Goal: Transaction & Acquisition: Book appointment/travel/reservation

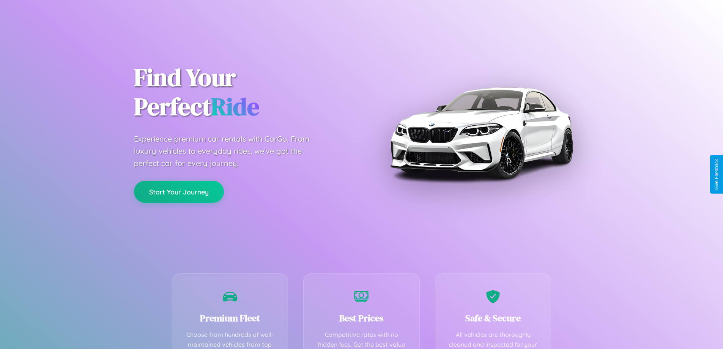
scroll to position [221, 0]
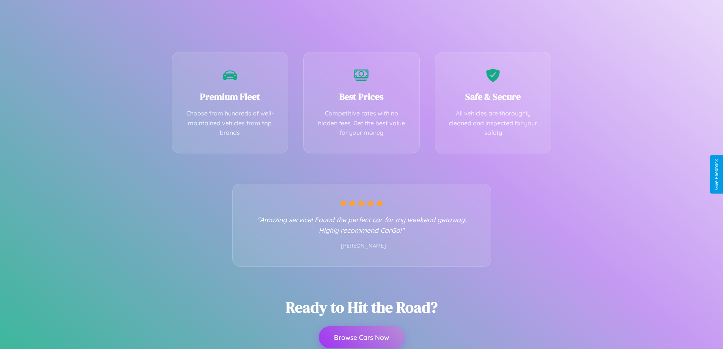
click at [361, 338] on button "Browse Cars Now" at bounding box center [361, 337] width 85 height 22
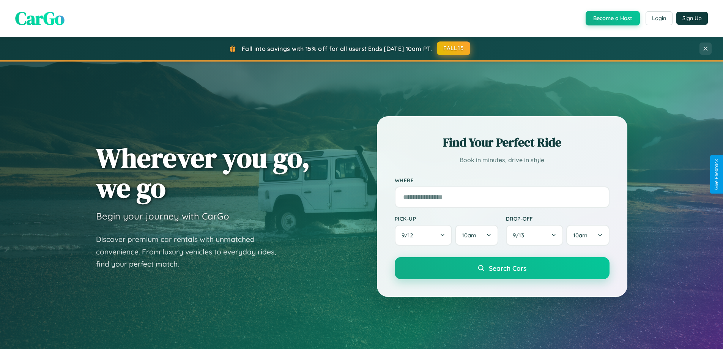
click at [454, 49] on button "FALL15" at bounding box center [453, 48] width 33 height 14
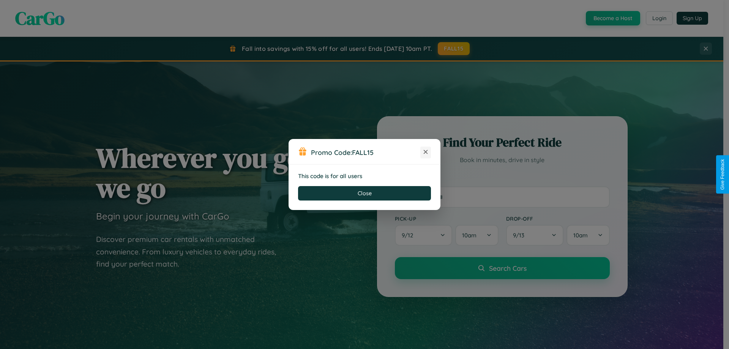
click at [425, 152] on icon at bounding box center [426, 152] width 8 height 8
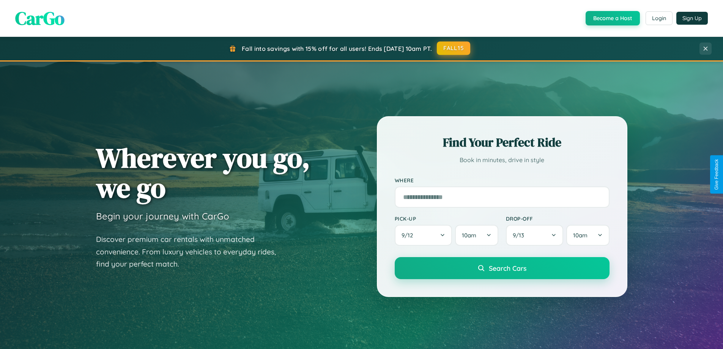
click at [454, 48] on button "FALL15" at bounding box center [453, 48] width 33 height 14
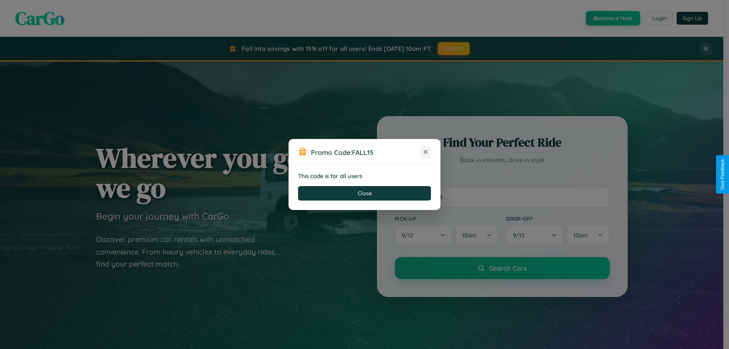
click at [425, 152] on icon at bounding box center [426, 152] width 8 height 8
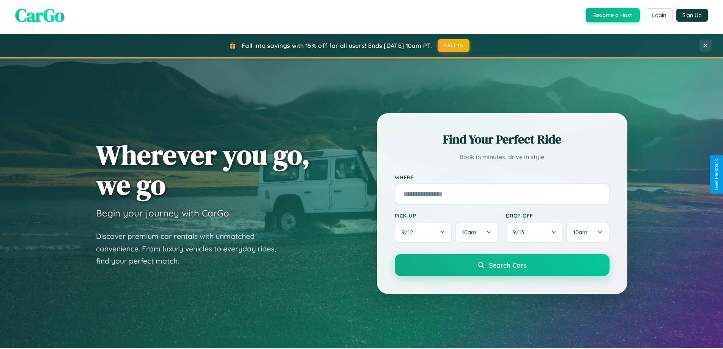
scroll to position [327, 0]
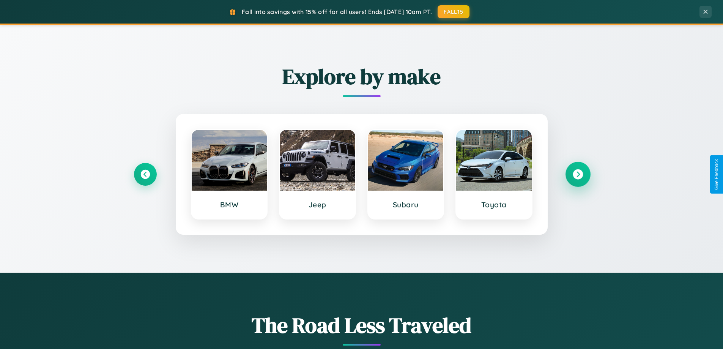
click at [578, 174] on icon at bounding box center [578, 174] width 10 height 10
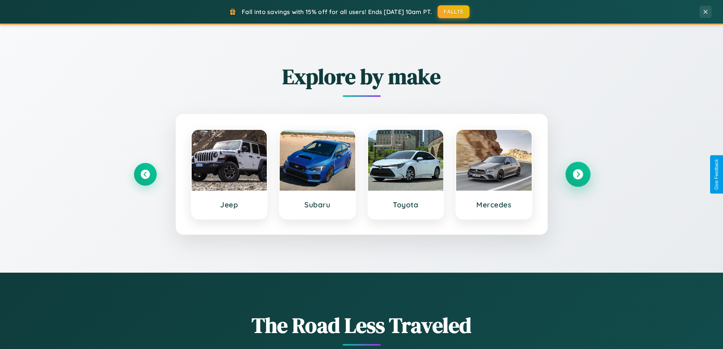
click at [578, 174] on icon at bounding box center [578, 174] width 10 height 10
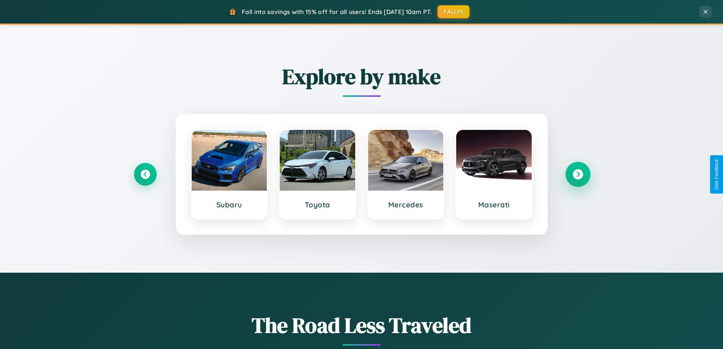
click at [578, 174] on icon at bounding box center [578, 174] width 10 height 10
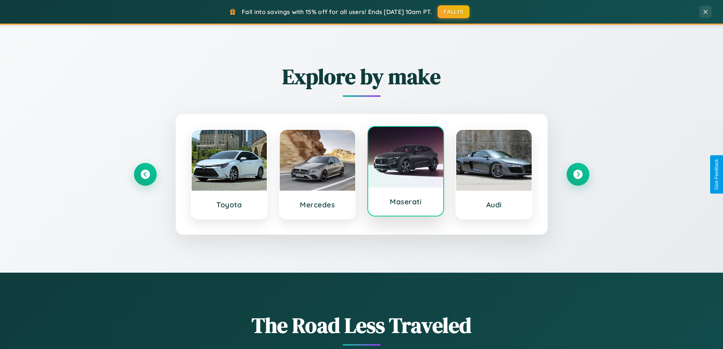
click at [405, 173] on div at bounding box center [406, 157] width 76 height 61
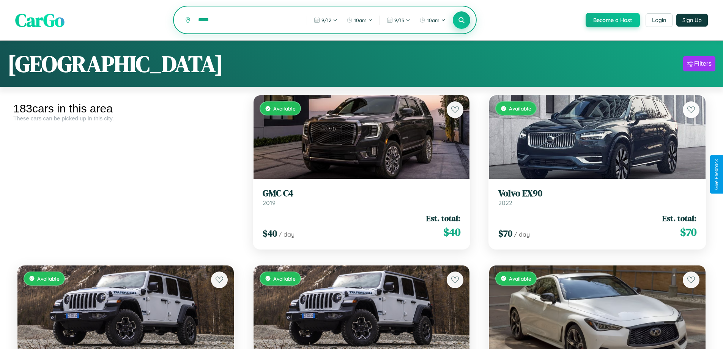
type input "*****"
click at [461, 20] on icon at bounding box center [461, 19] width 7 height 7
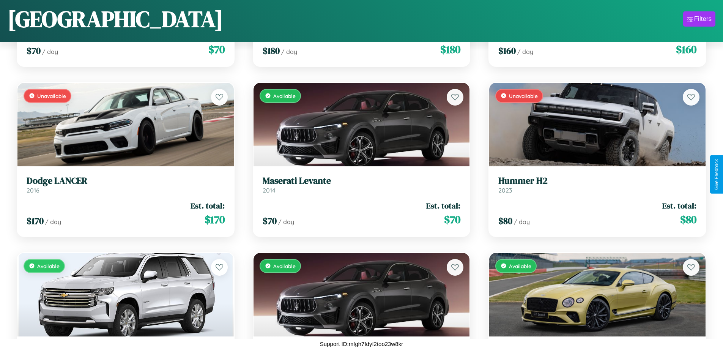
scroll to position [7415, 0]
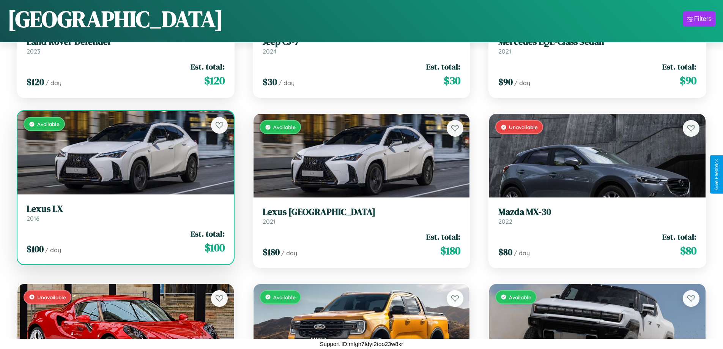
click at [124, 153] on div "Available" at bounding box center [125, 153] width 216 height 84
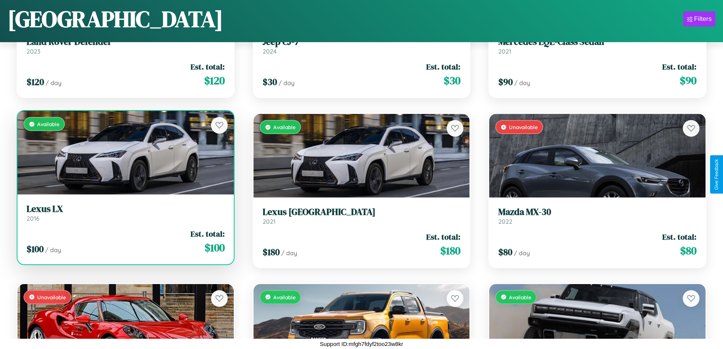
click at [124, 153] on div "Available" at bounding box center [125, 153] width 216 height 84
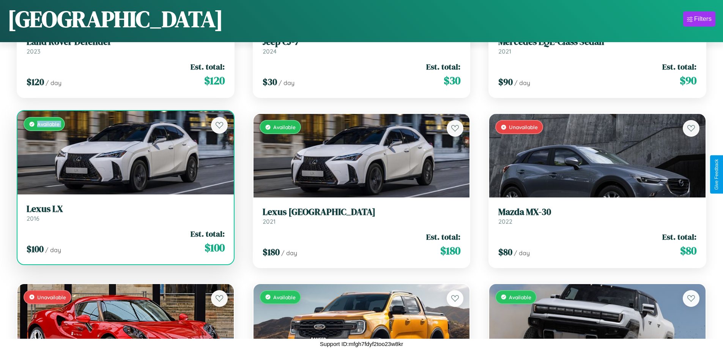
click at [124, 153] on div "Available" at bounding box center [125, 153] width 216 height 84
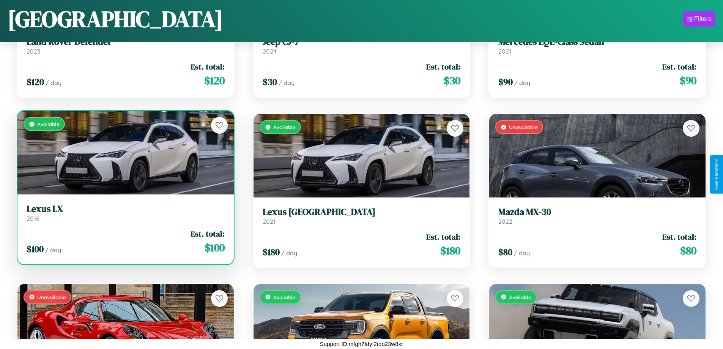
click at [124, 153] on div "Available" at bounding box center [125, 153] width 216 height 84
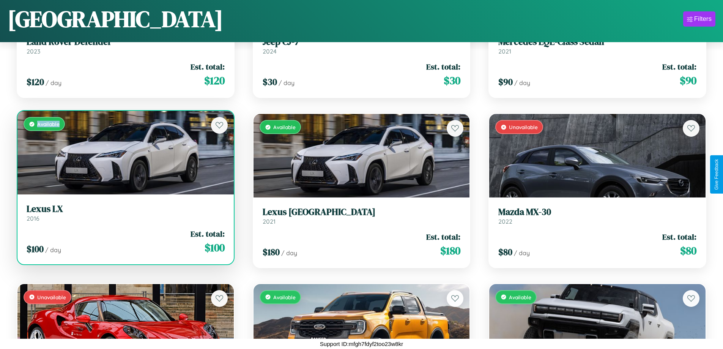
click at [124, 153] on div "Available" at bounding box center [125, 153] width 216 height 84
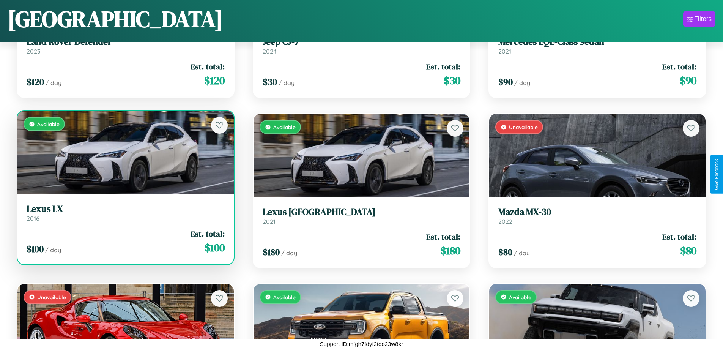
click at [124, 213] on h3 "Lexus LX" at bounding box center [126, 208] width 198 height 11
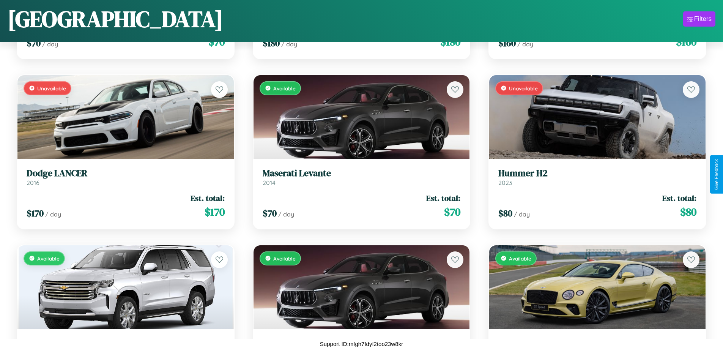
scroll to position [2316, 0]
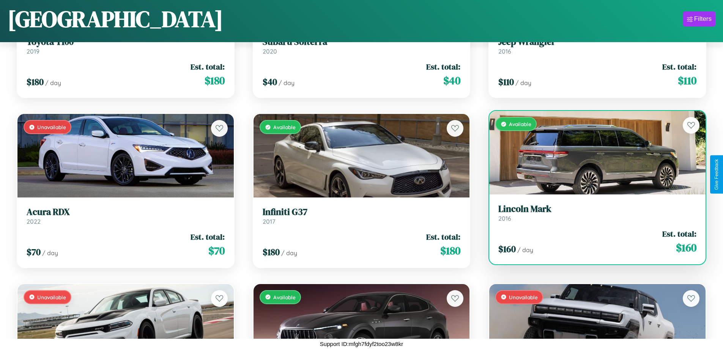
click at [592, 153] on div "Available" at bounding box center [597, 153] width 216 height 84
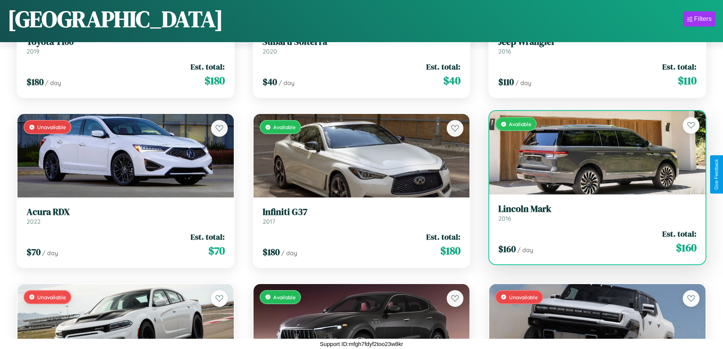
click at [592, 153] on div "Available" at bounding box center [597, 153] width 216 height 84
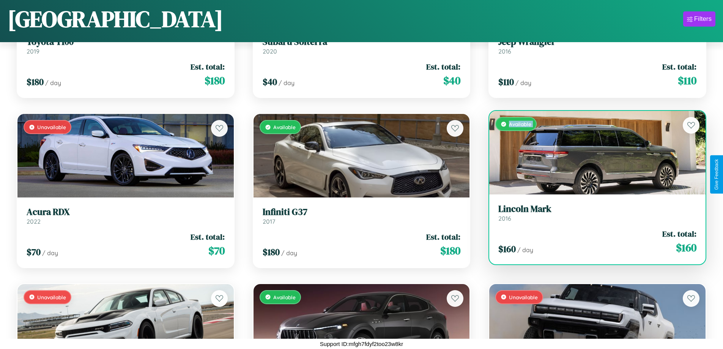
click at [592, 153] on div "Available" at bounding box center [597, 153] width 216 height 84
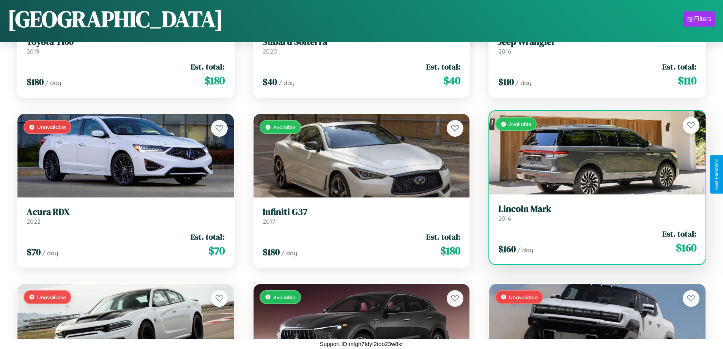
click at [592, 153] on div "Available" at bounding box center [597, 153] width 216 height 84
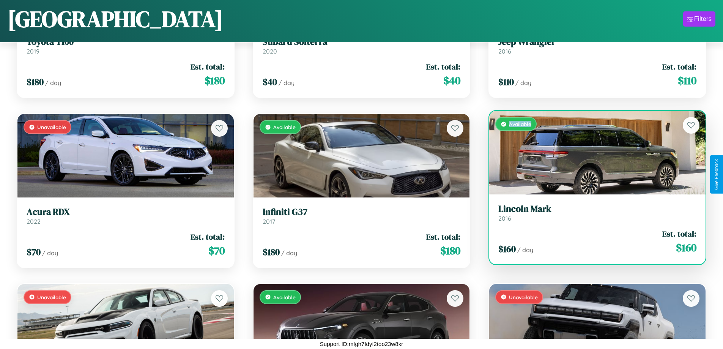
click at [592, 153] on div "Available" at bounding box center [597, 153] width 216 height 84
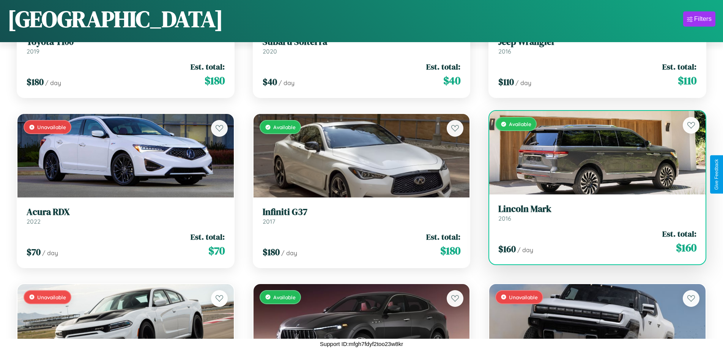
click at [592, 213] on h3 "Lincoln Mark" at bounding box center [597, 208] width 198 height 11
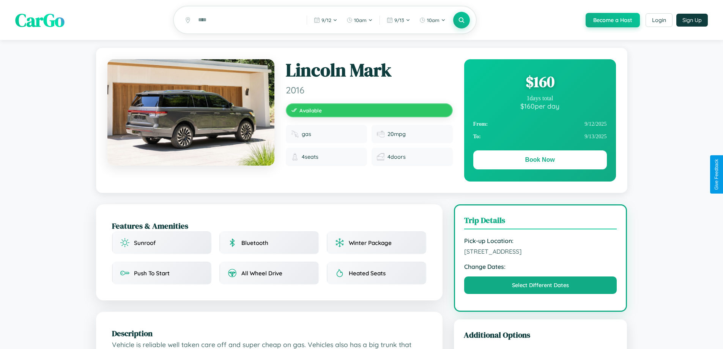
click at [540, 83] on div "$ 160" at bounding box center [540, 81] width 134 height 20
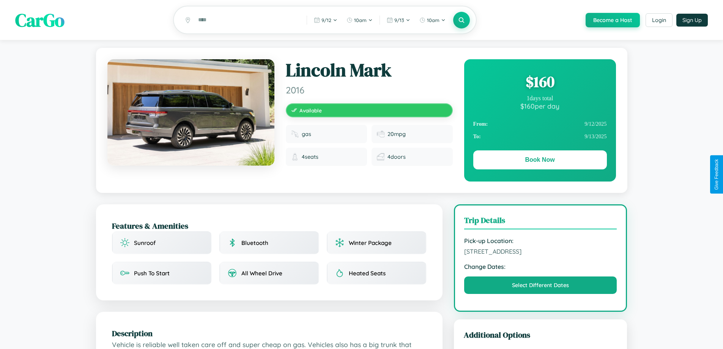
click at [540, 83] on div "$ 160" at bounding box center [540, 81] width 134 height 20
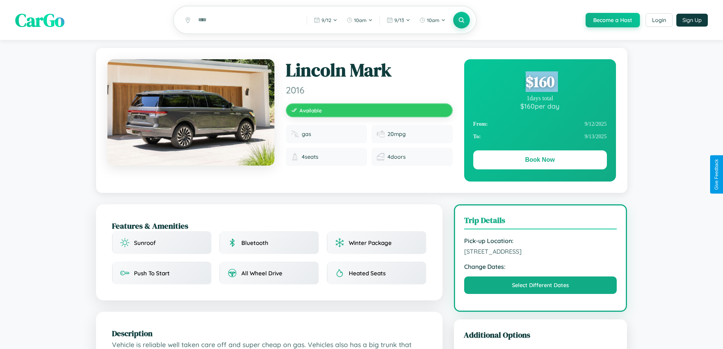
click at [540, 83] on div "$ 160" at bounding box center [540, 81] width 134 height 20
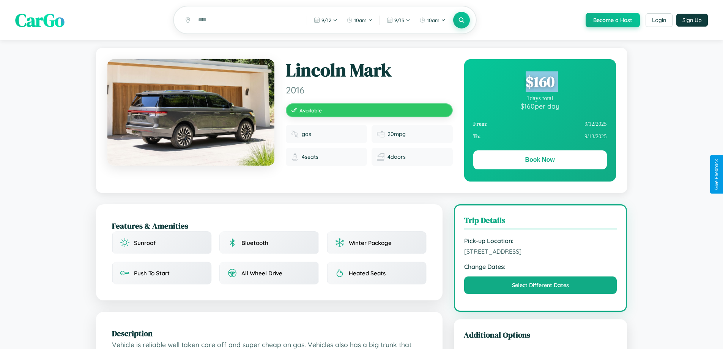
click at [540, 83] on div "$ 160" at bounding box center [540, 81] width 134 height 20
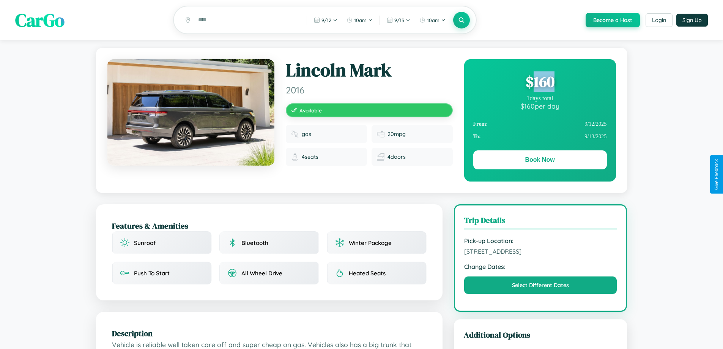
click at [540, 83] on div "$ 160" at bounding box center [540, 81] width 134 height 20
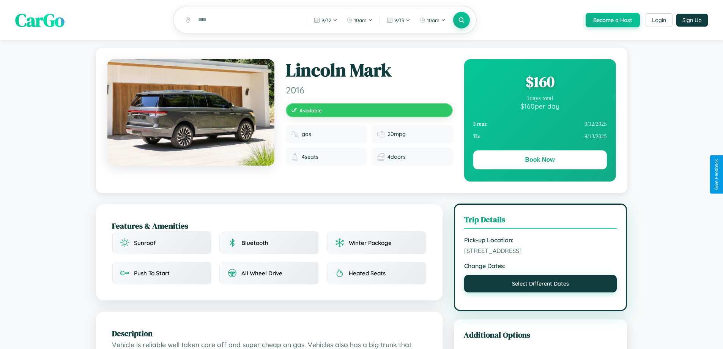
click at [540, 292] on button "Select Different Dates" at bounding box center [540, 283] width 153 height 17
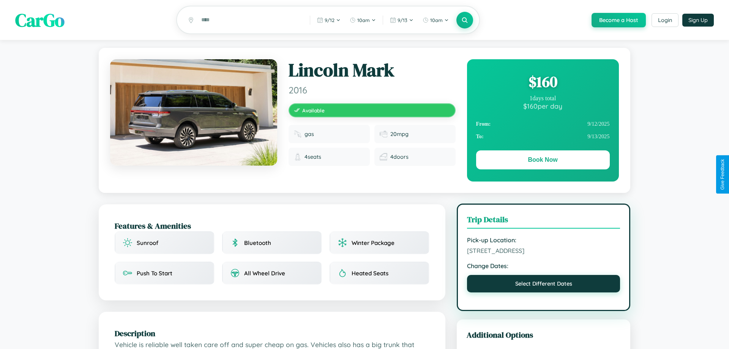
select select "*"
select select "****"
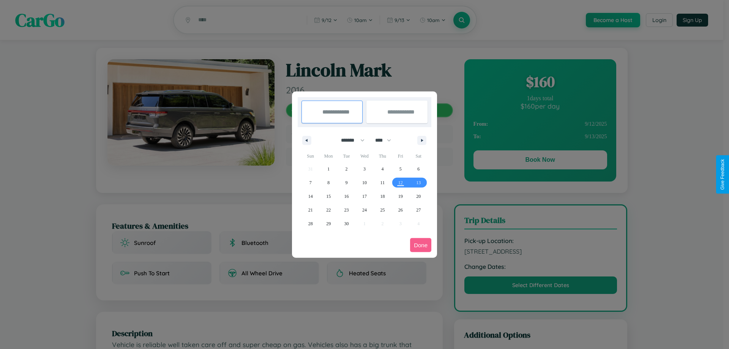
drag, startPoint x: 349, startPoint y: 140, endPoint x: 364, endPoint y: 152, distance: 19.4
click at [349, 140] on select "******* ******** ***** ***** *** **** **** ****** ********* ******* ******** **…" at bounding box center [351, 140] width 32 height 13
select select "**"
click at [382, 196] on span "18" at bounding box center [382, 196] width 5 height 14
type input "**********"
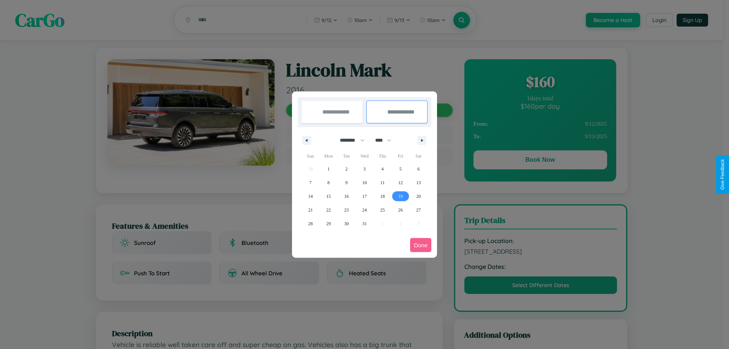
click at [400, 196] on span "19" at bounding box center [400, 196] width 5 height 14
type input "**********"
click at [421, 245] on button "Done" at bounding box center [420, 245] width 21 height 14
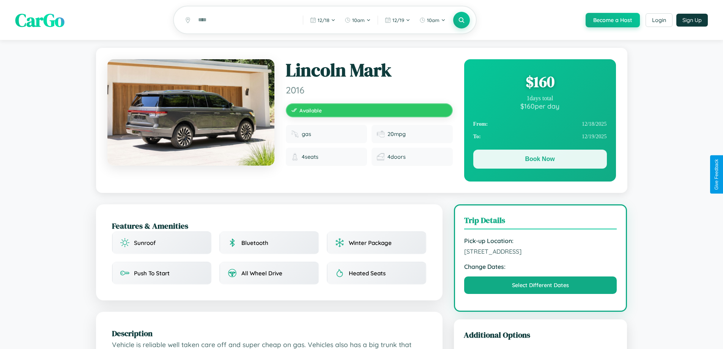
click at [540, 160] on button "Book Now" at bounding box center [540, 159] width 134 height 19
